Goal: Task Accomplishment & Management: Complete application form

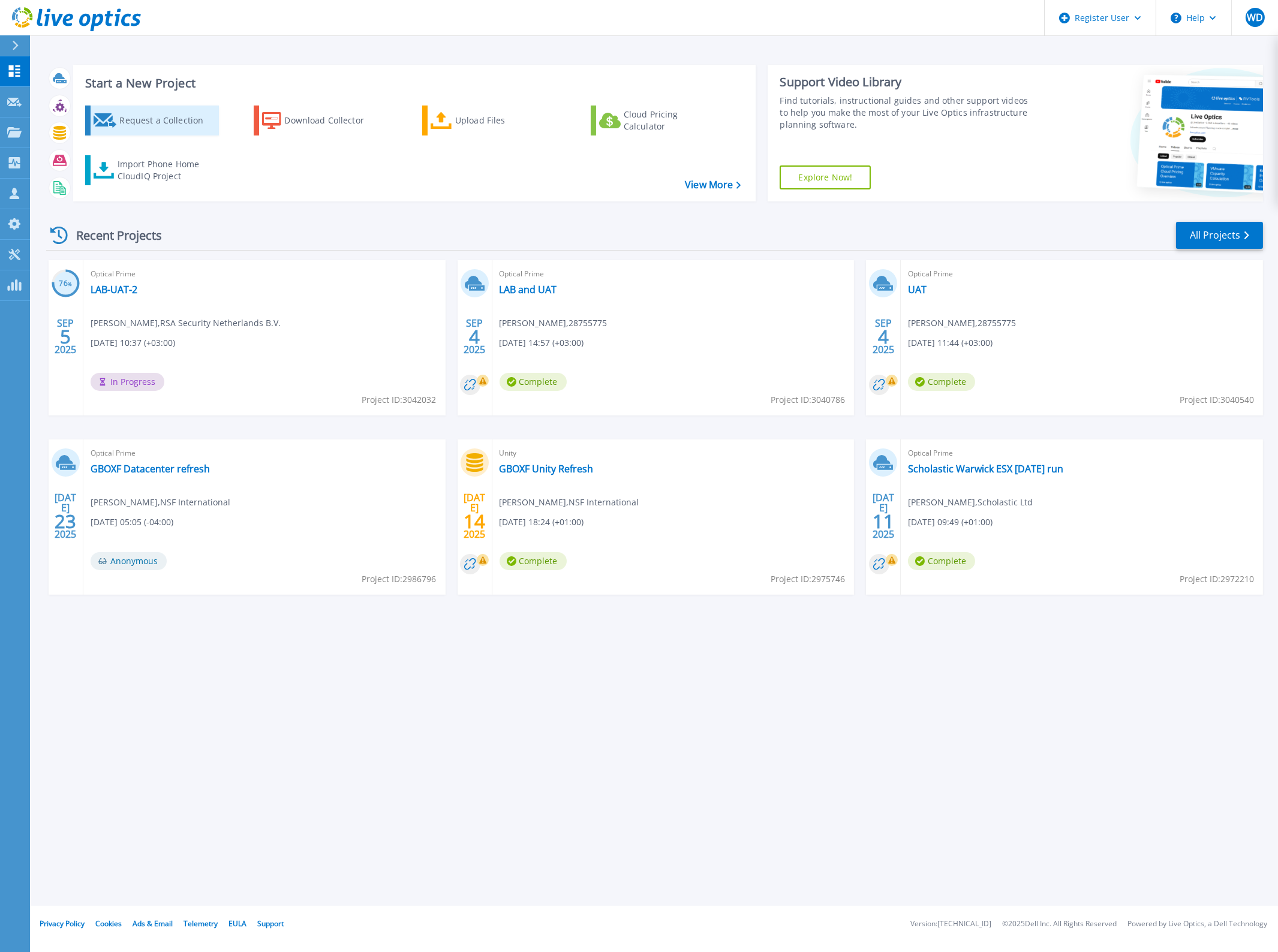
click at [156, 116] on div "Request a Collection" at bounding box center [168, 121] width 96 height 24
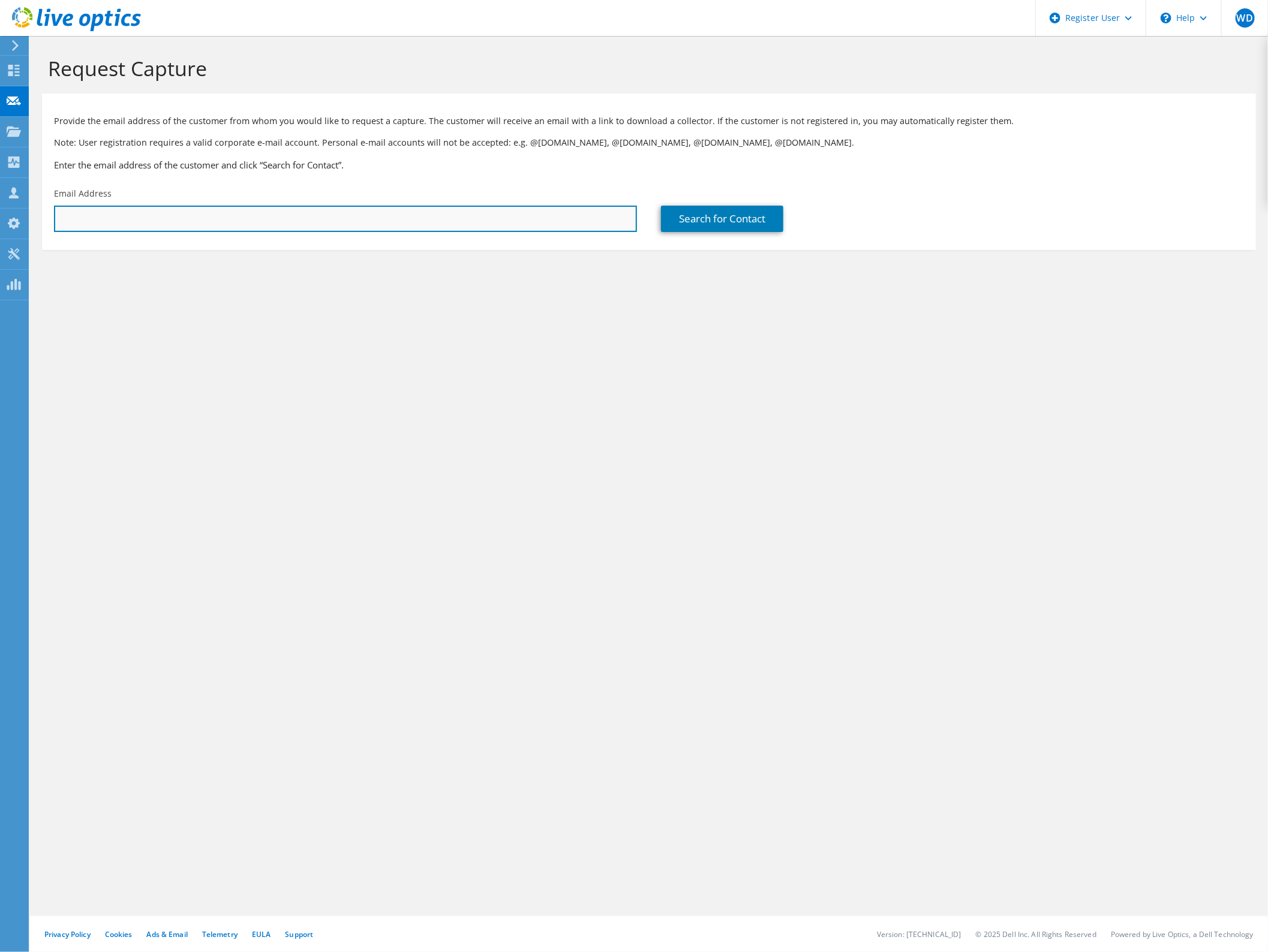
drag, startPoint x: 554, startPoint y: 224, endPoint x: 568, endPoint y: 222, distance: 14.1
click at [554, 224] on input "text" at bounding box center [346, 219] width 583 height 26
paste input "bob.mccarthy@officeforstudents.org.uk"
type input "bob.mccarthy@officeforstudents.org.uk"
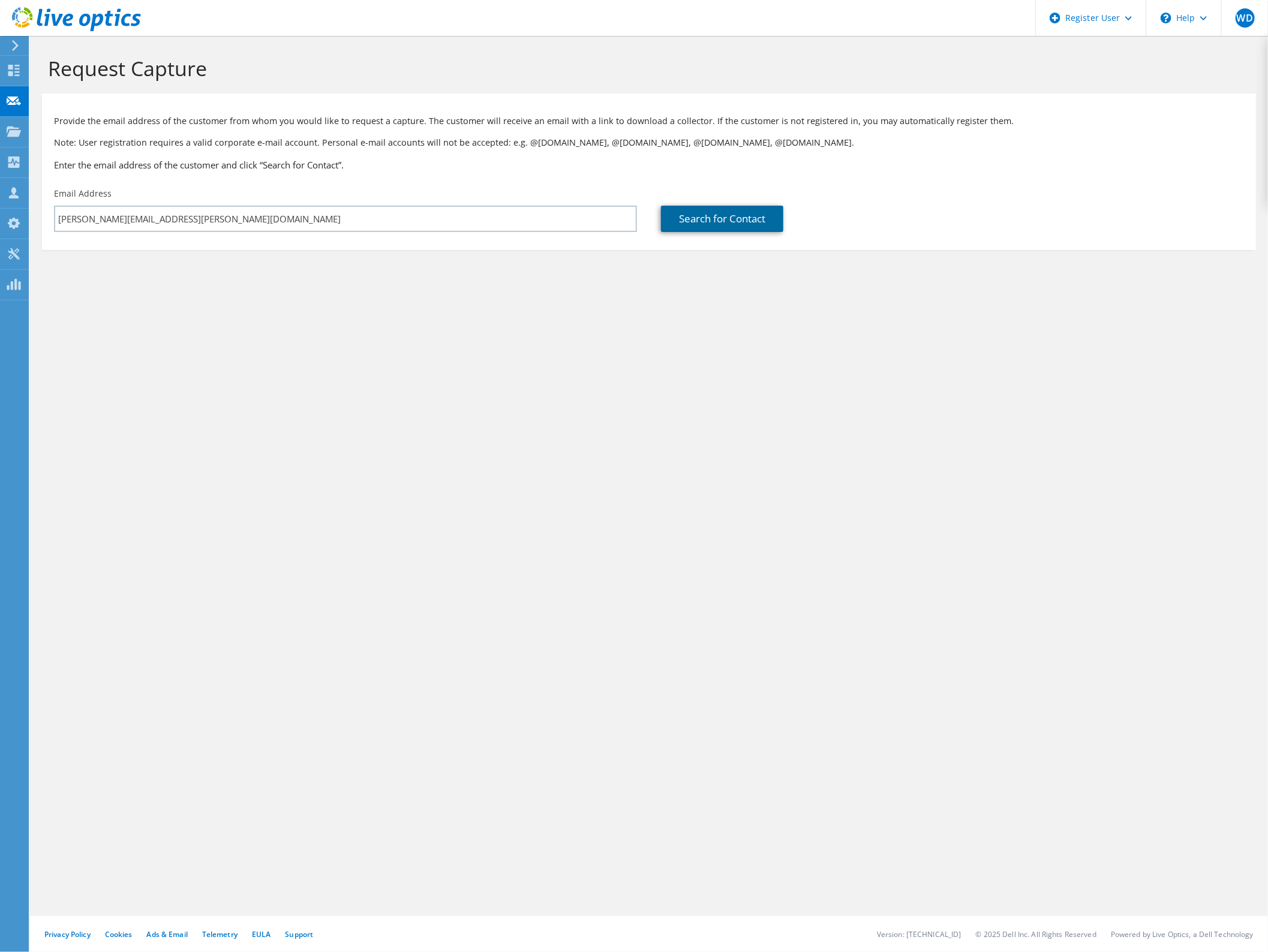
click at [706, 217] on link "Search for Contact" at bounding box center [722, 219] width 122 height 26
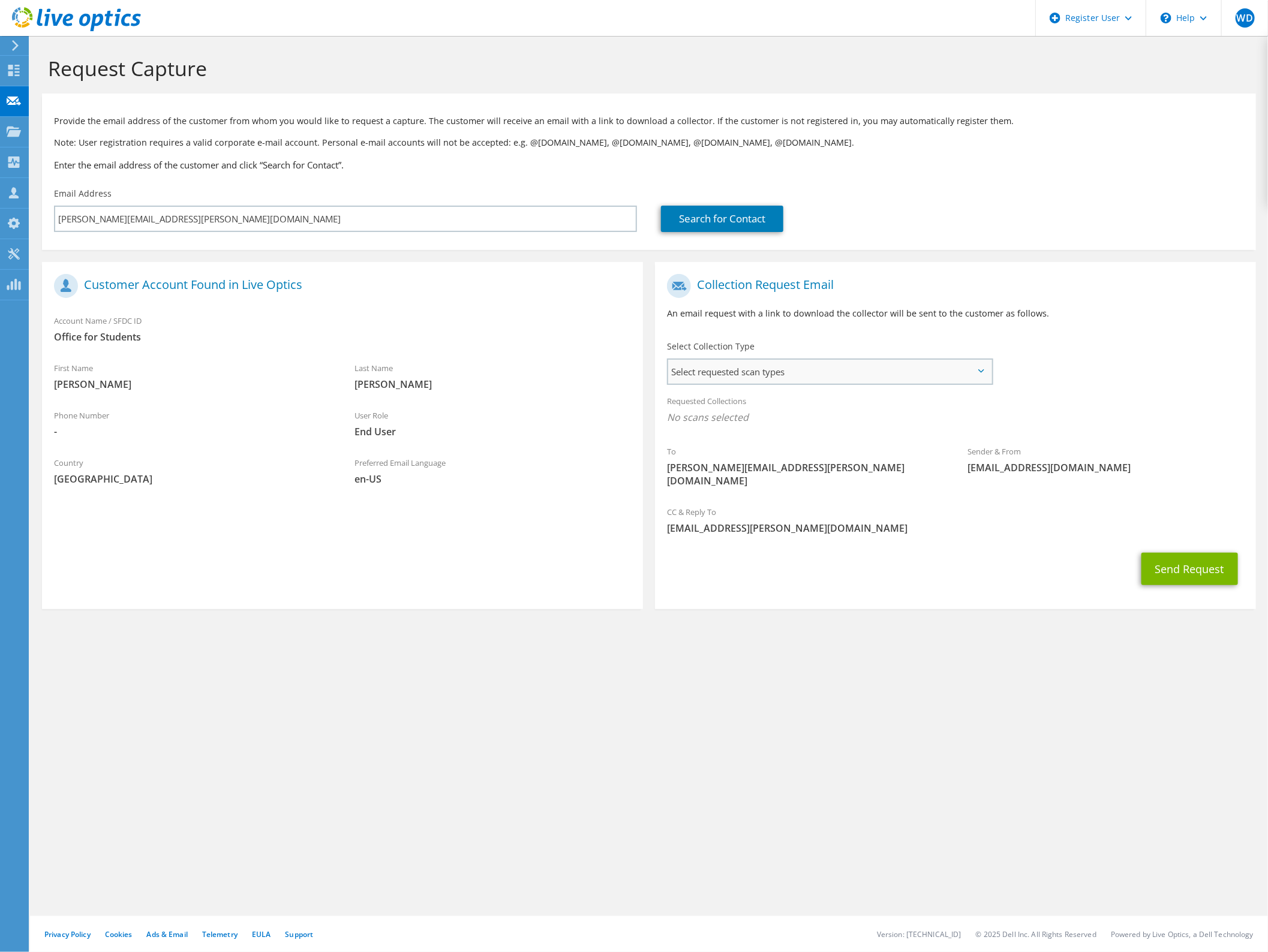
click at [855, 366] on span "Select requested scan types" at bounding box center [830, 372] width 323 height 24
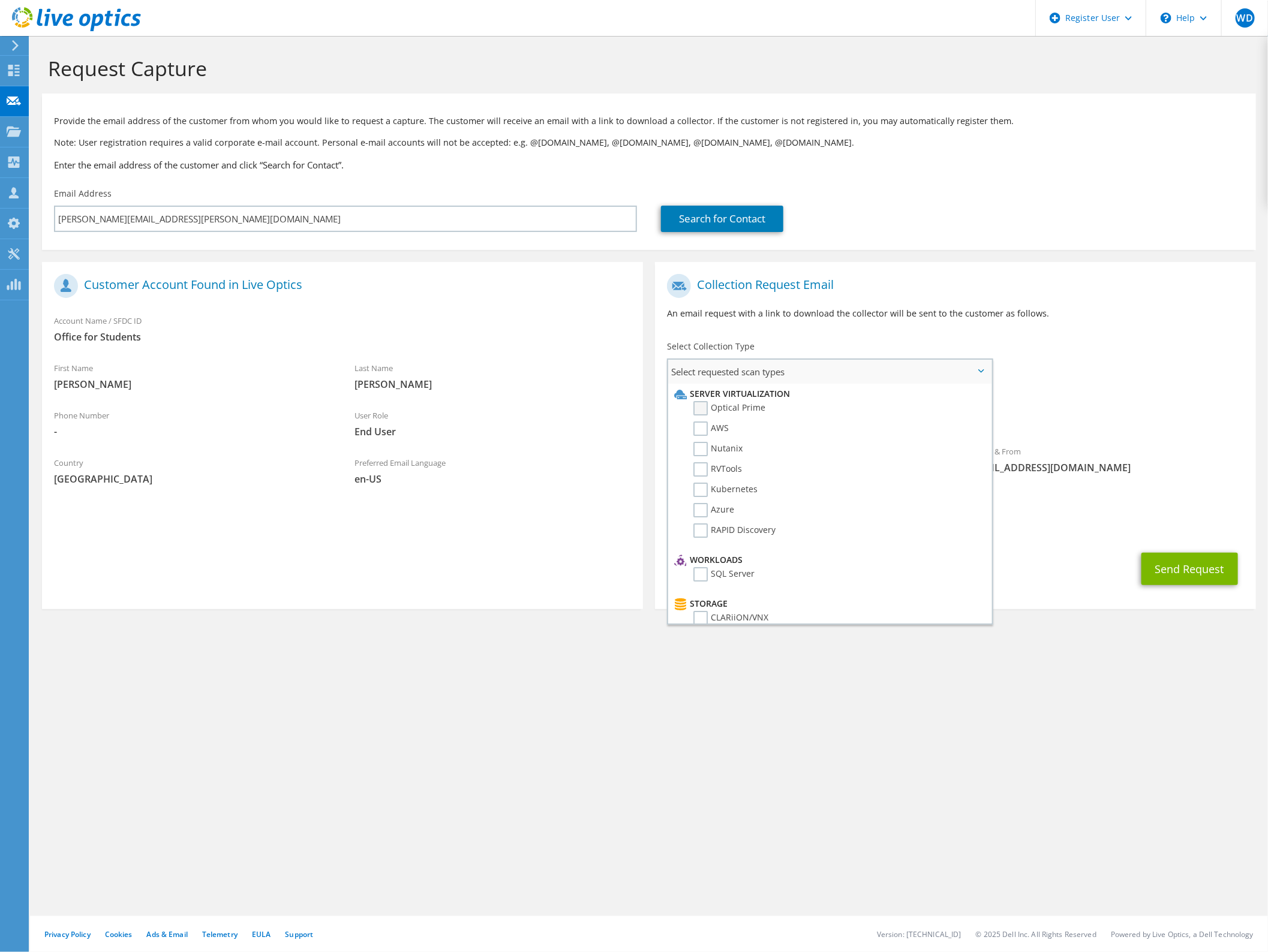
click at [747, 403] on label "Optical Prime" at bounding box center [729, 408] width 72 height 15
click at [0, 0] on input "Optical Prime" at bounding box center [0, 0] width 0 height 0
click at [1187, 570] on button "Send Request" at bounding box center [1190, 573] width 96 height 33
